Goal: Communication & Community: Answer question/provide support

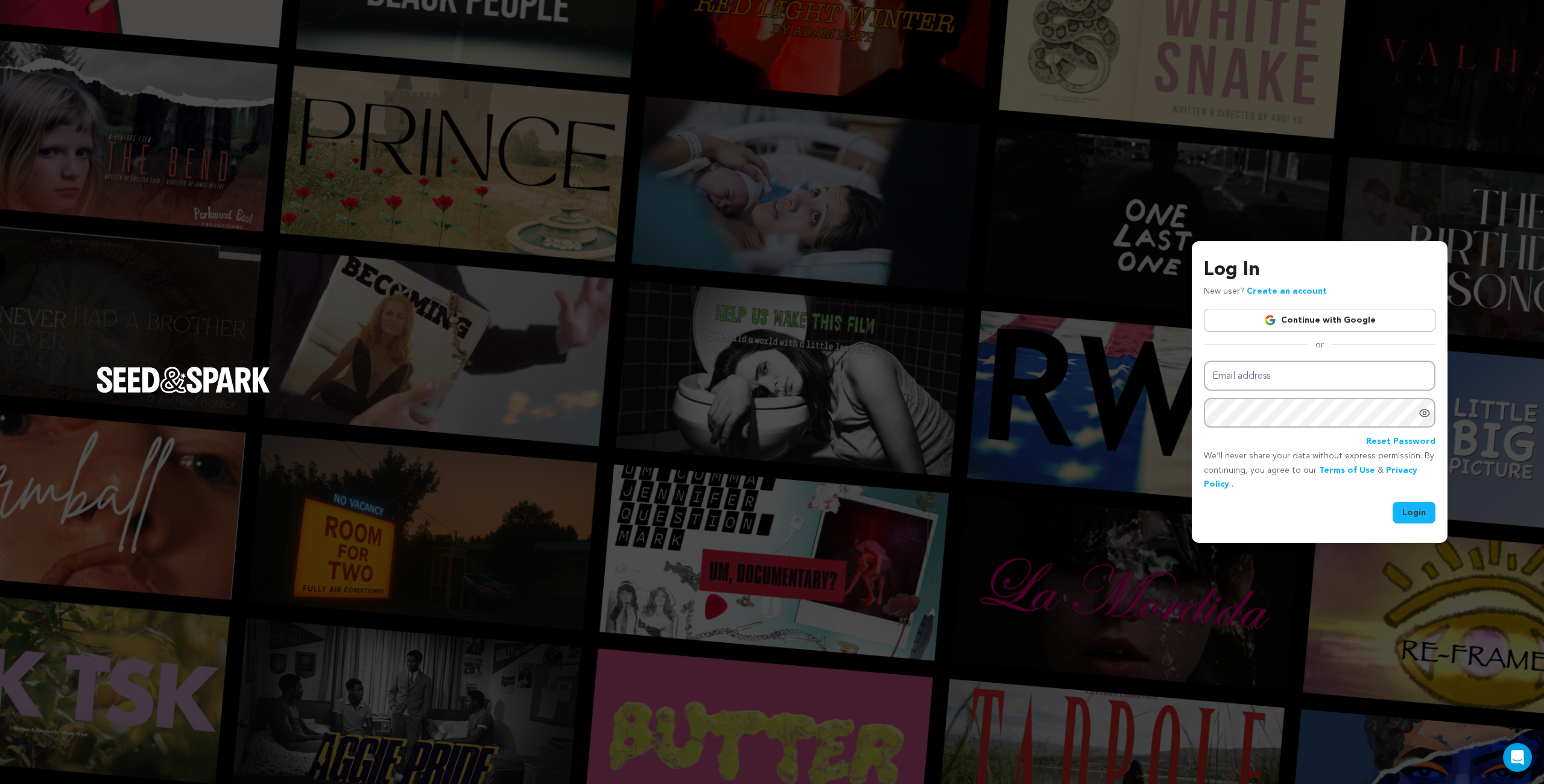
click at [1245, 322] on link "Continue with Google" at bounding box center [1319, 320] width 232 height 23
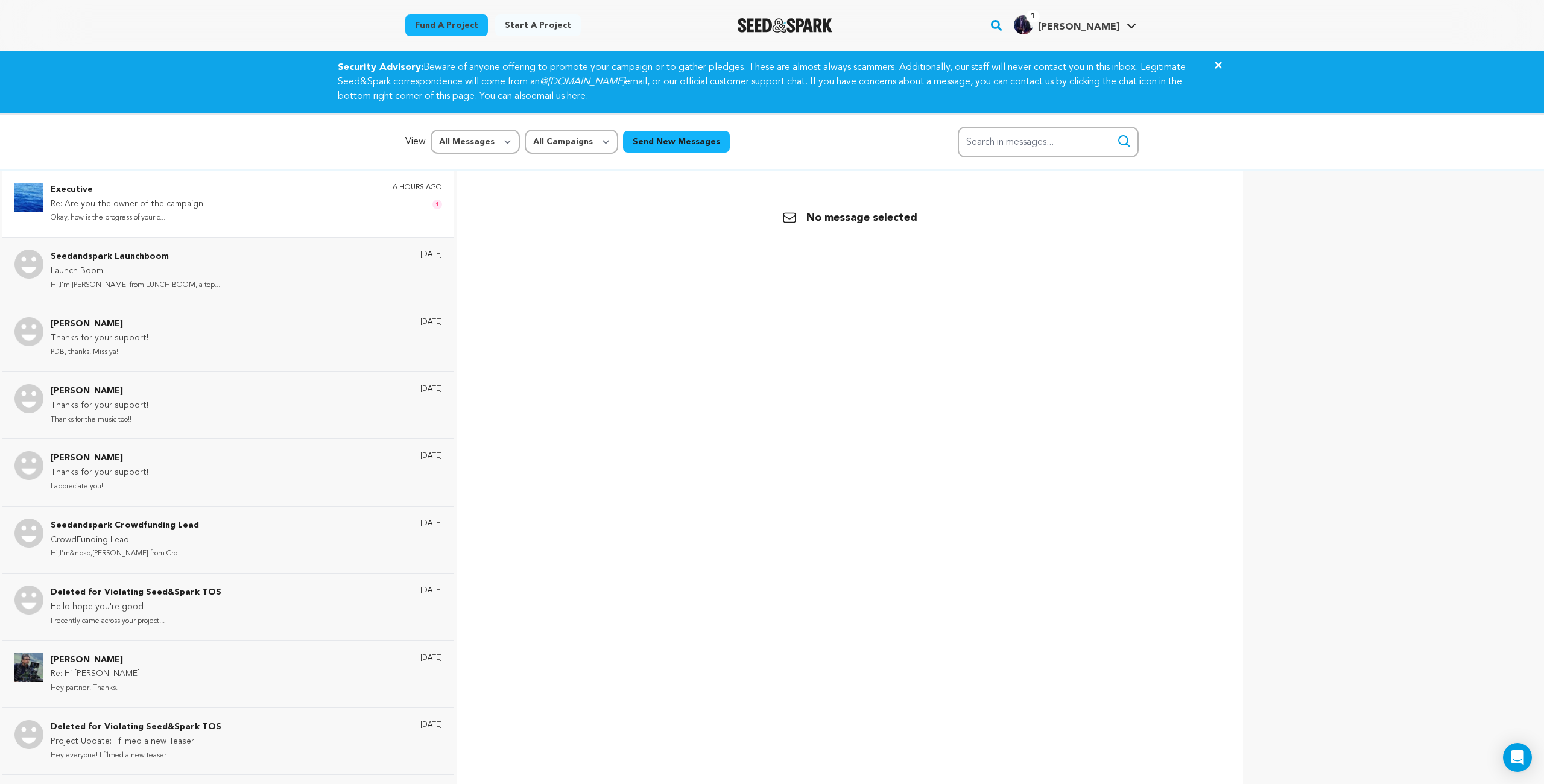
click at [283, 222] on div "Executive Re: Are you the owner of the campaign Okay, how is the progress of yo…" at bounding box center [247, 204] width 391 height 42
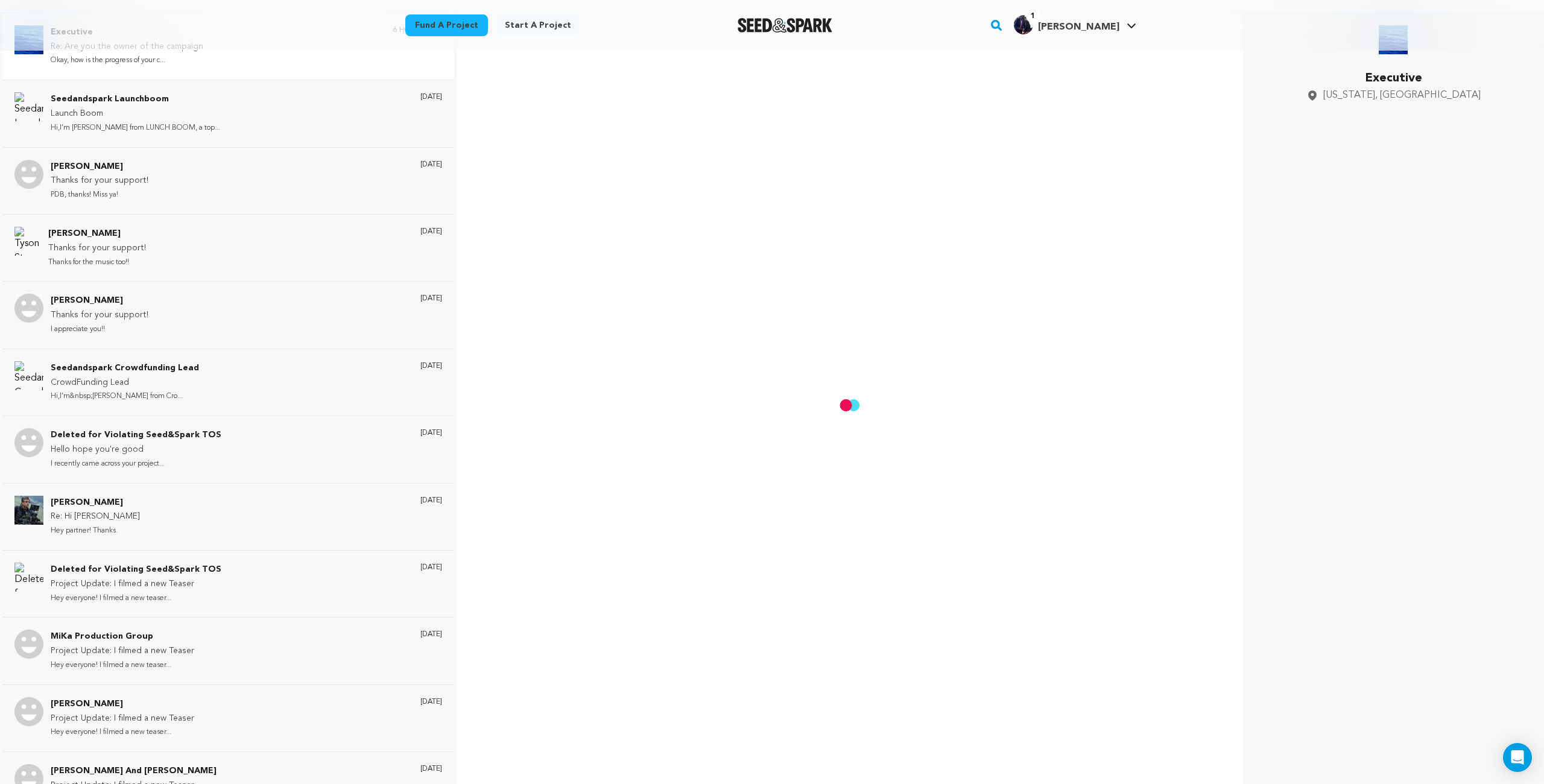
scroll to position [180, 0]
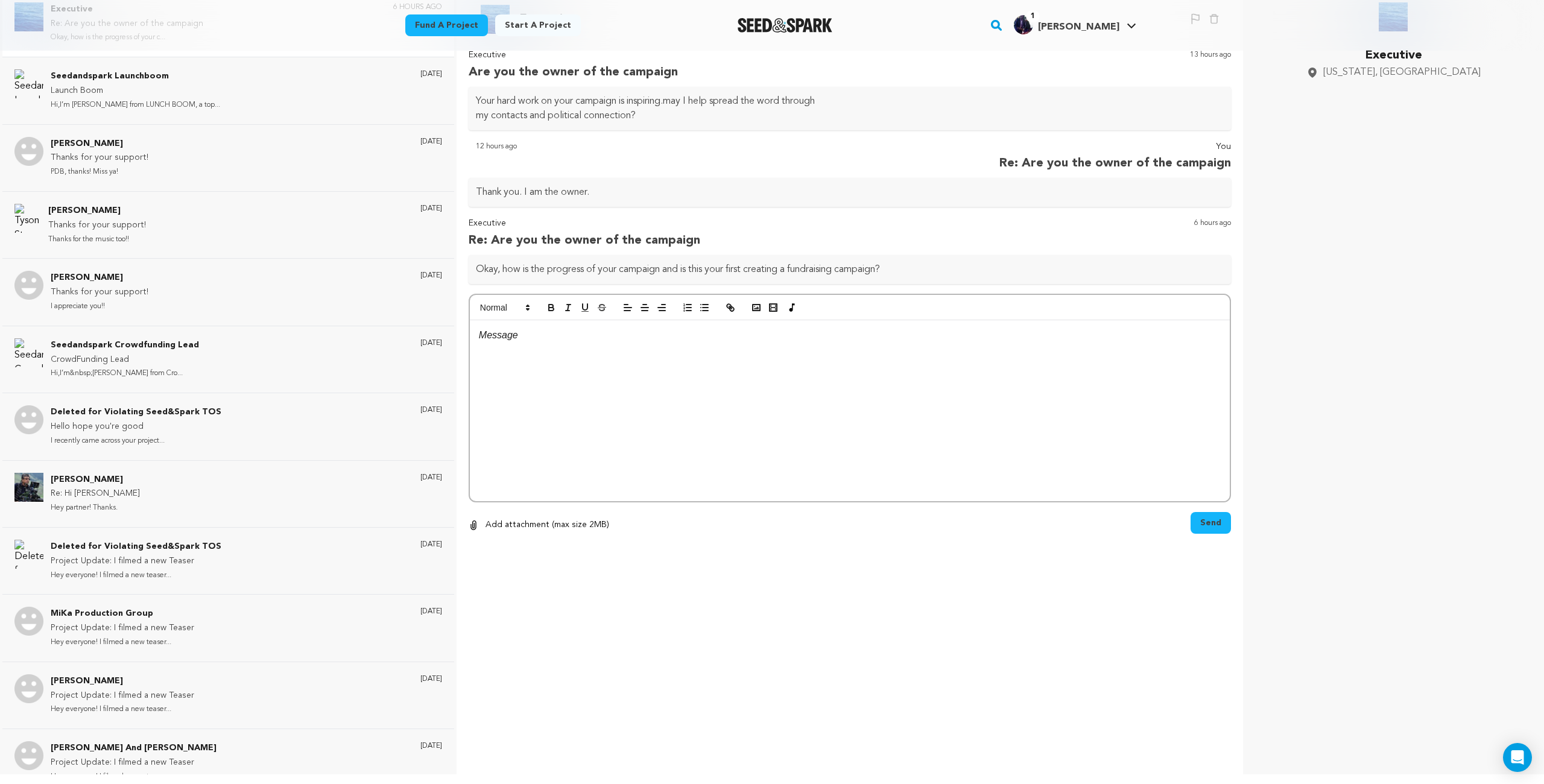
click at [534, 333] on p at bounding box center [850, 335] width 742 height 16
click at [1203, 521] on span "Send" at bounding box center [1211, 522] width 21 height 12
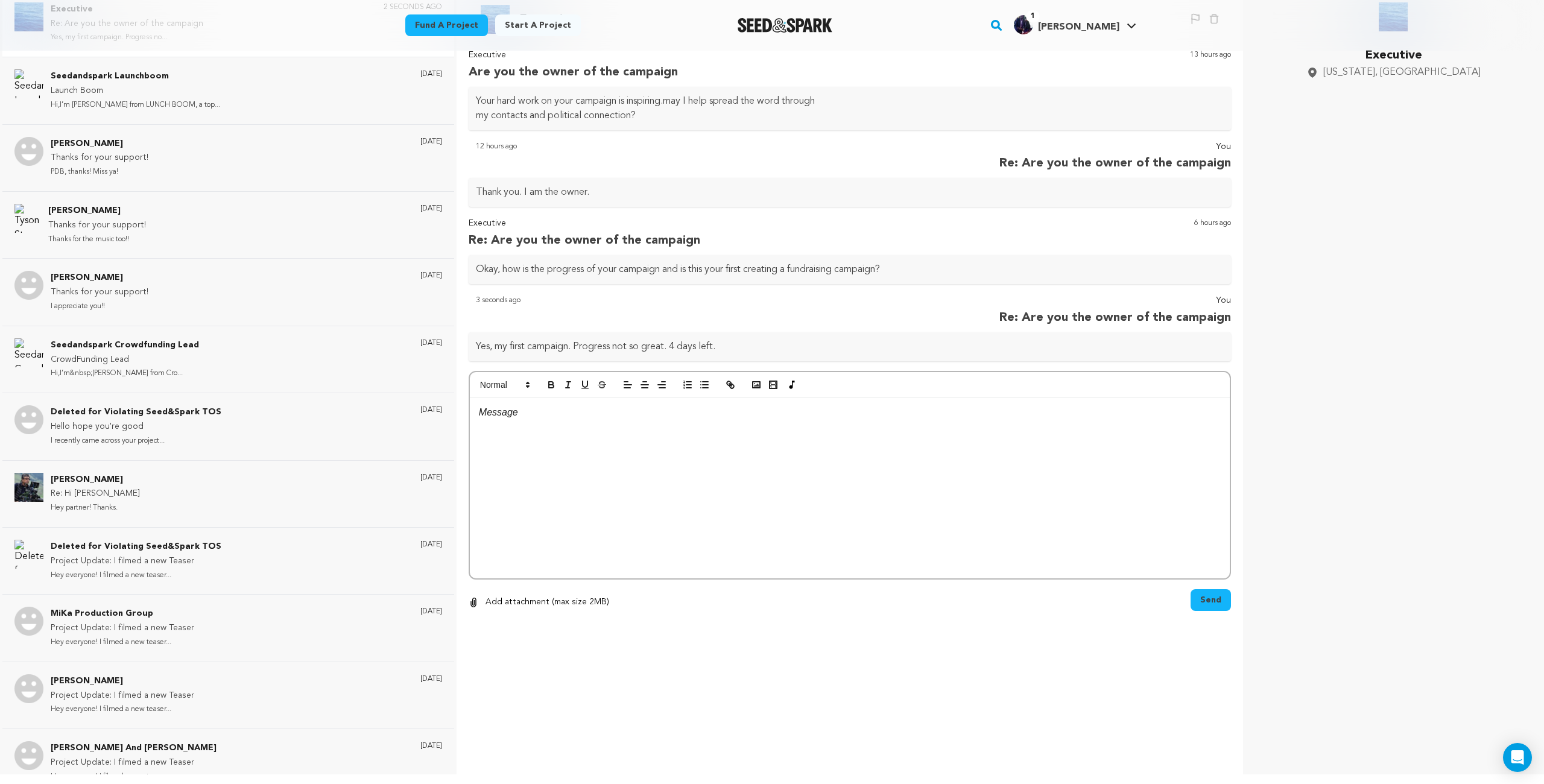
click at [1523, 23] on main "Success: Info: Warning: Error: Response sent successfully Close notification" at bounding box center [772, 302] width 1544 height 964
click at [1132, 23] on icon at bounding box center [1132, 26] width 9 height 6
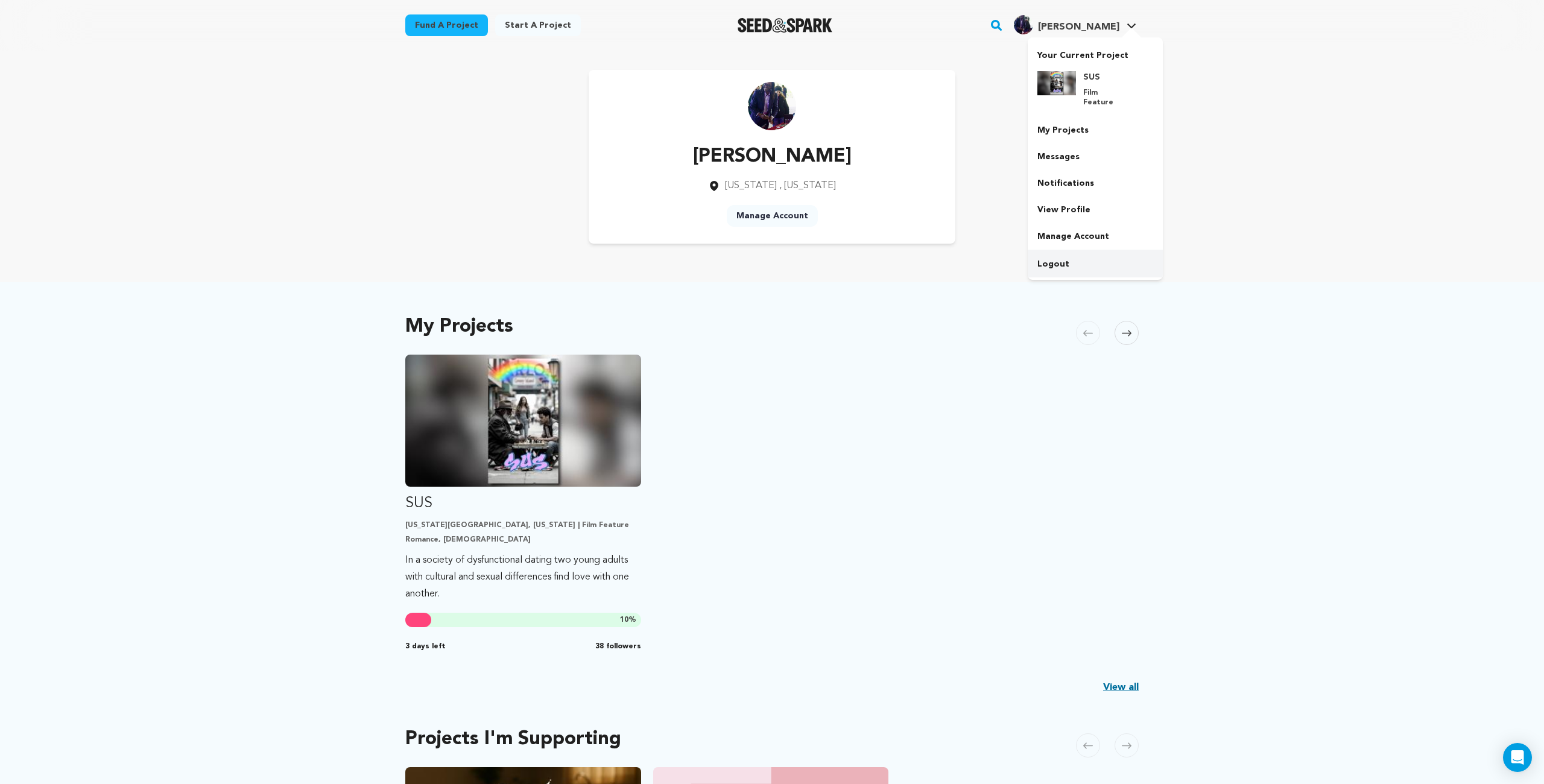
click at [1056, 257] on link "Logout" at bounding box center [1095, 264] width 135 height 27
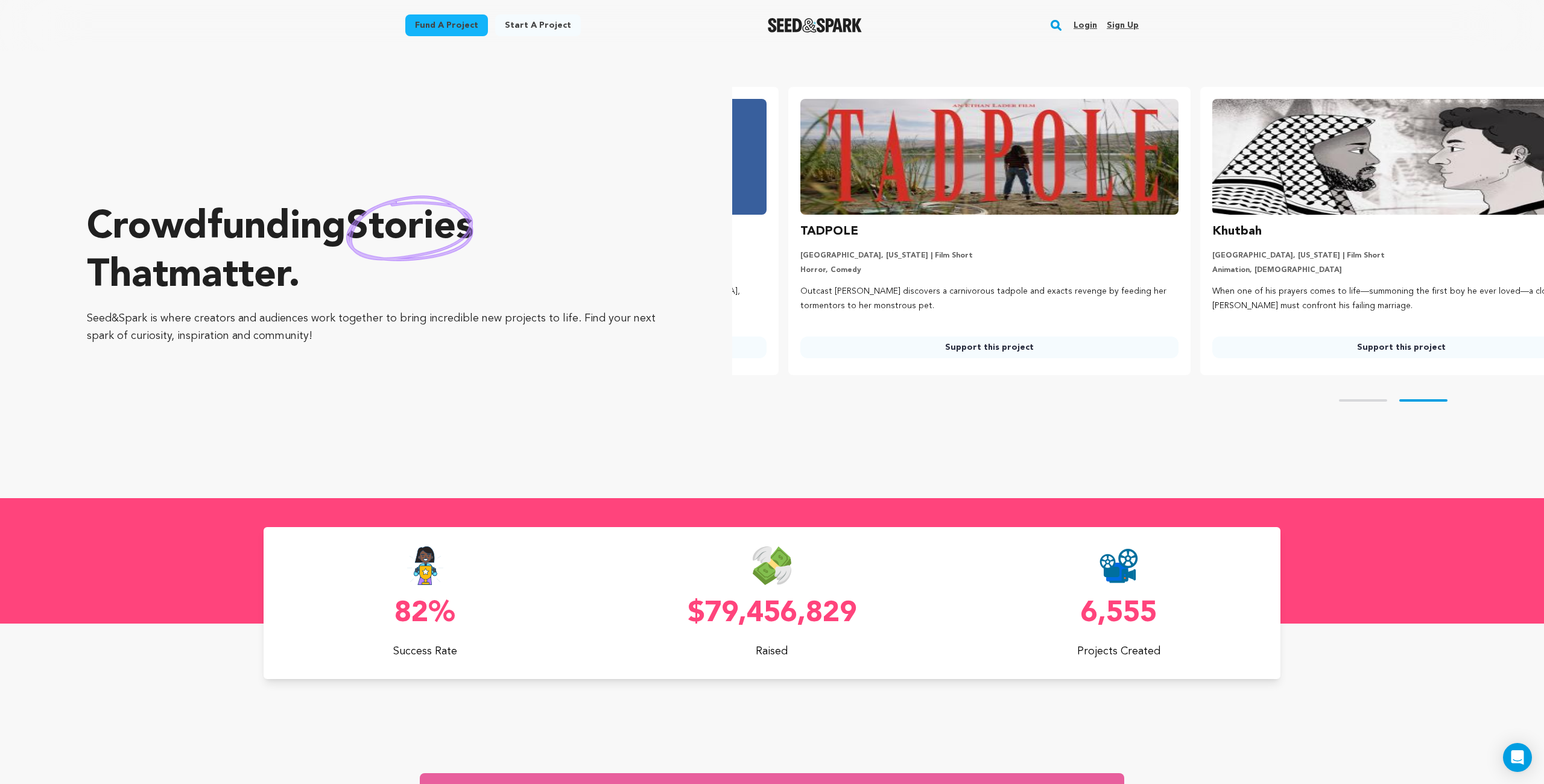
scroll to position [0, 422]
